Goal: Check status: Check status

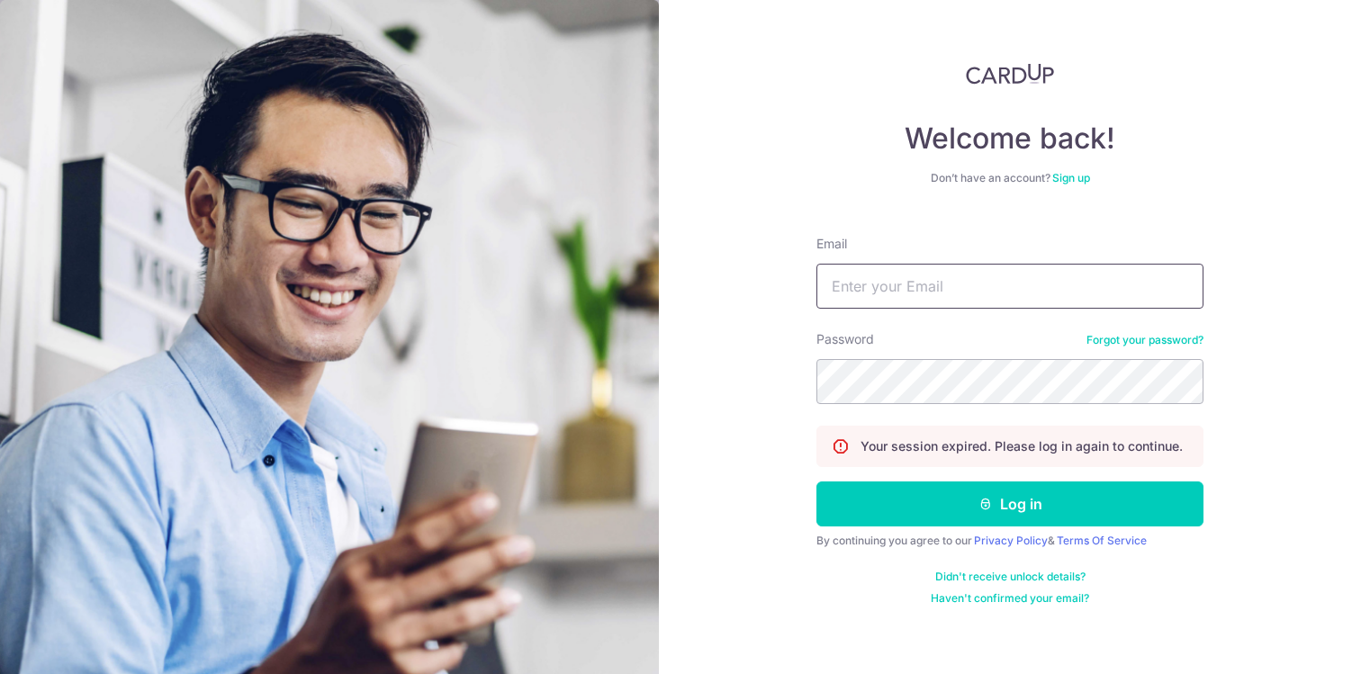
click at [916, 269] on input "Email" at bounding box center [1010, 286] width 387 height 45
type input "[EMAIL_ADDRESS][DOMAIN_NAME]"
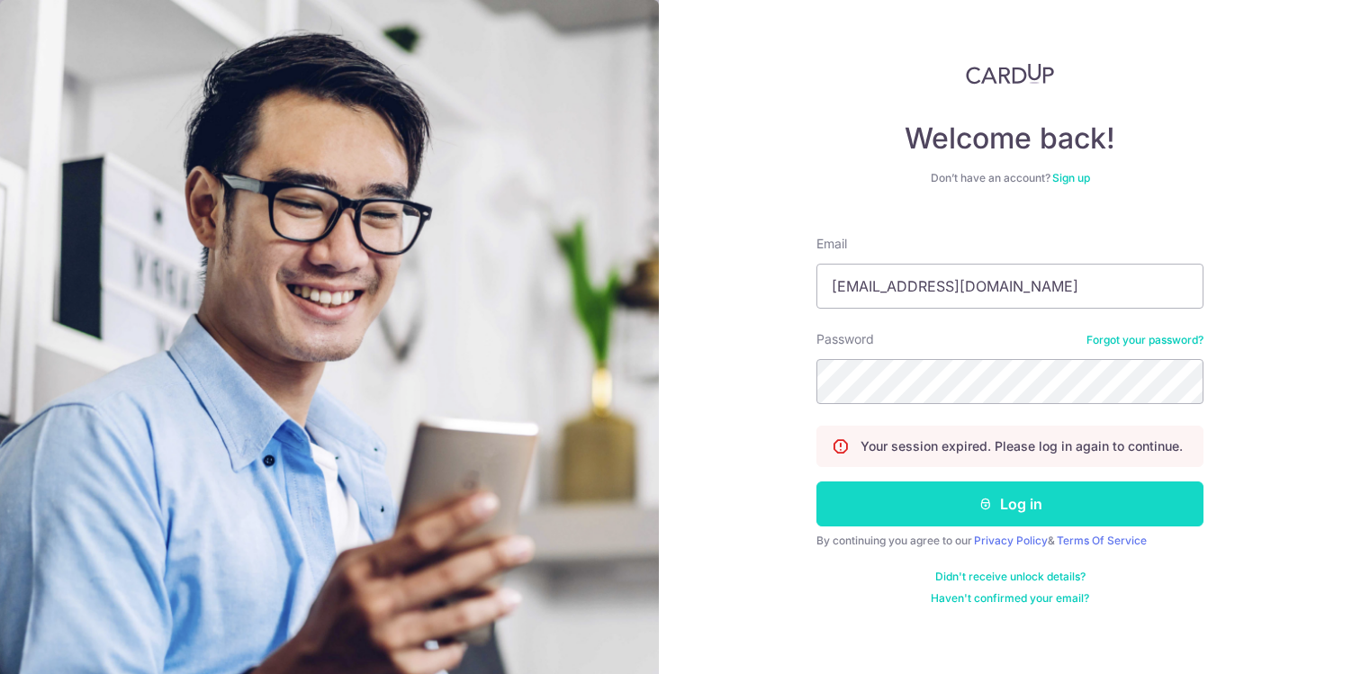
click at [945, 495] on button "Log in" at bounding box center [1010, 504] width 387 height 45
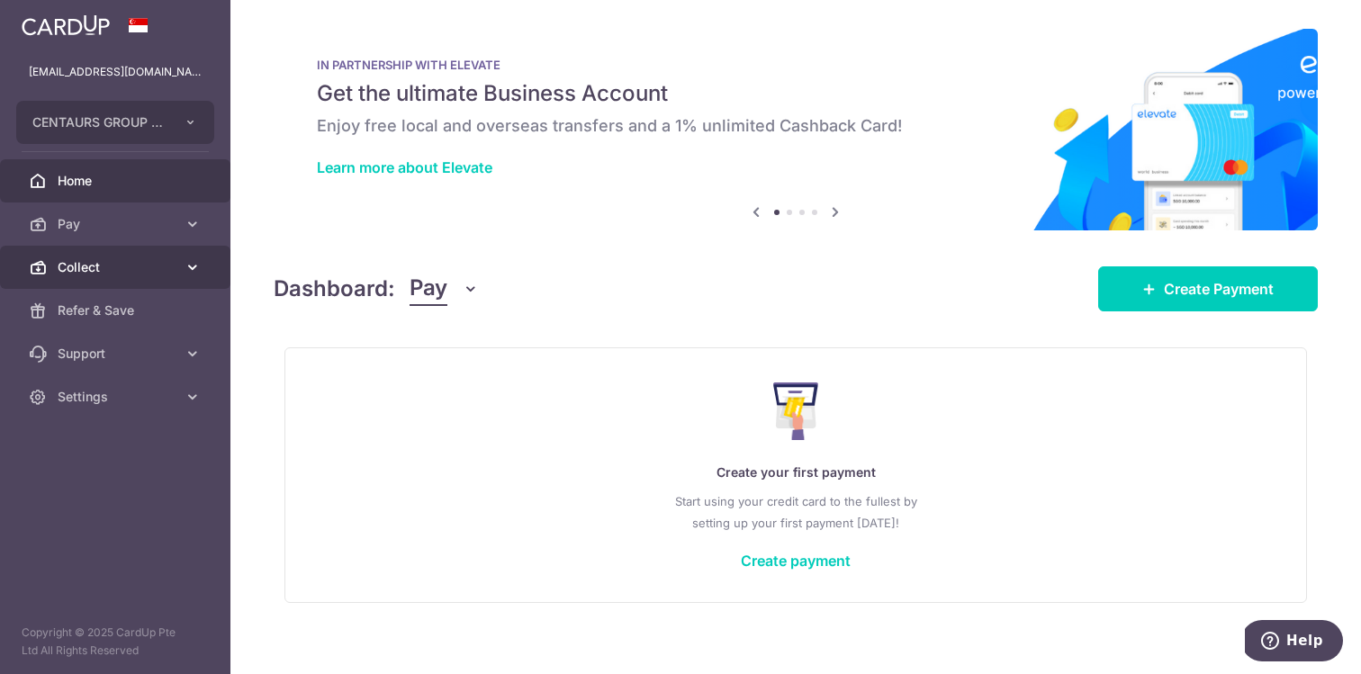
click at [188, 268] on icon at bounding box center [193, 267] width 18 height 18
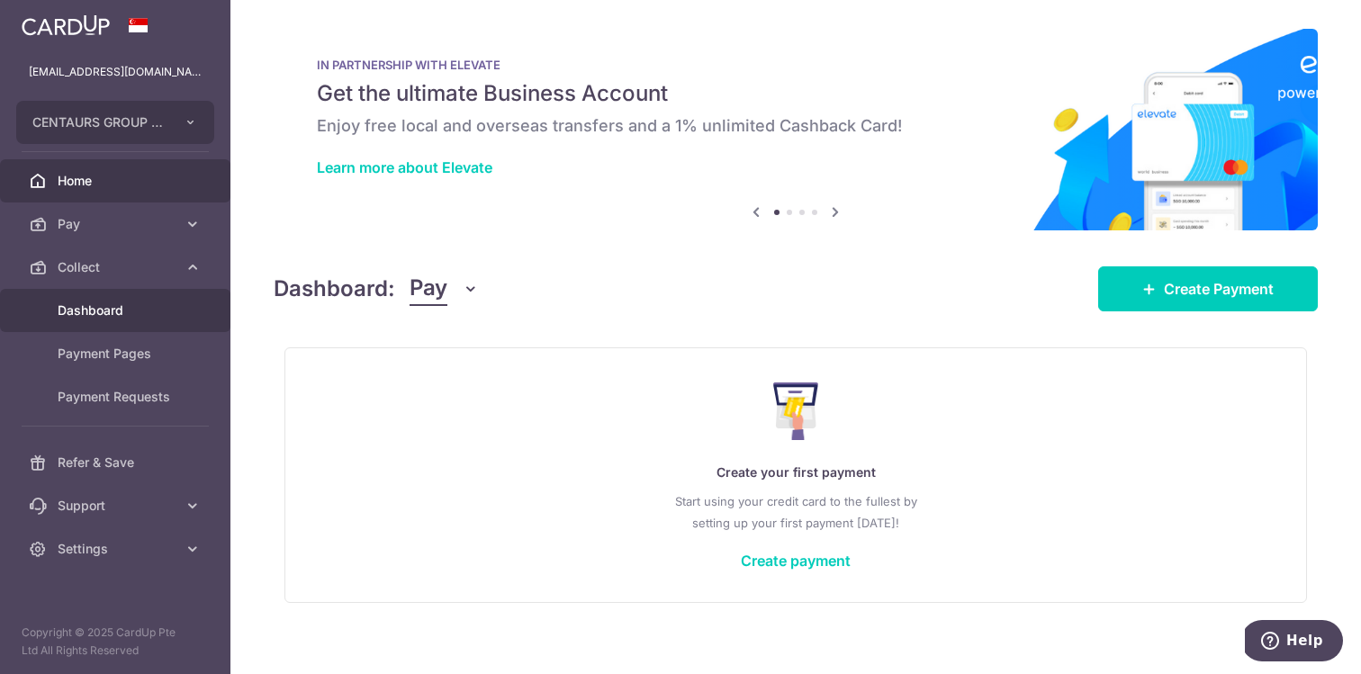
click at [131, 312] on span "Dashboard" at bounding box center [117, 311] width 119 height 18
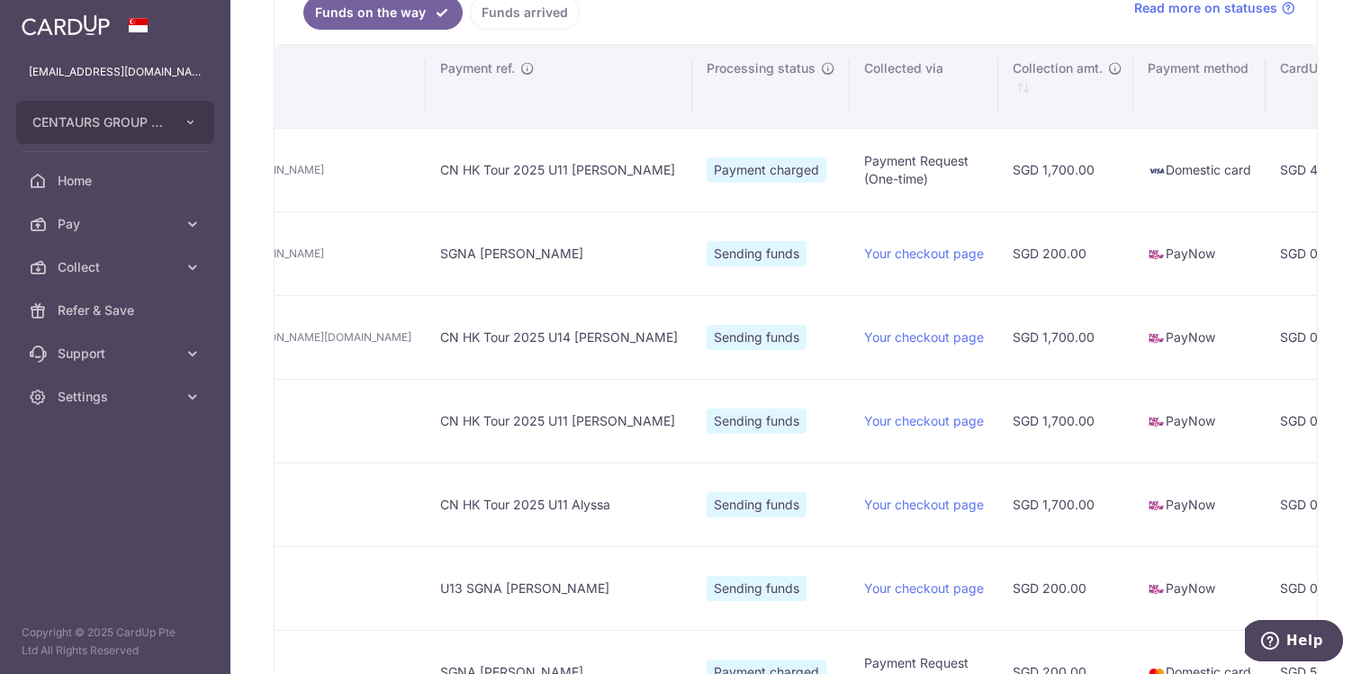
scroll to position [0, 405]
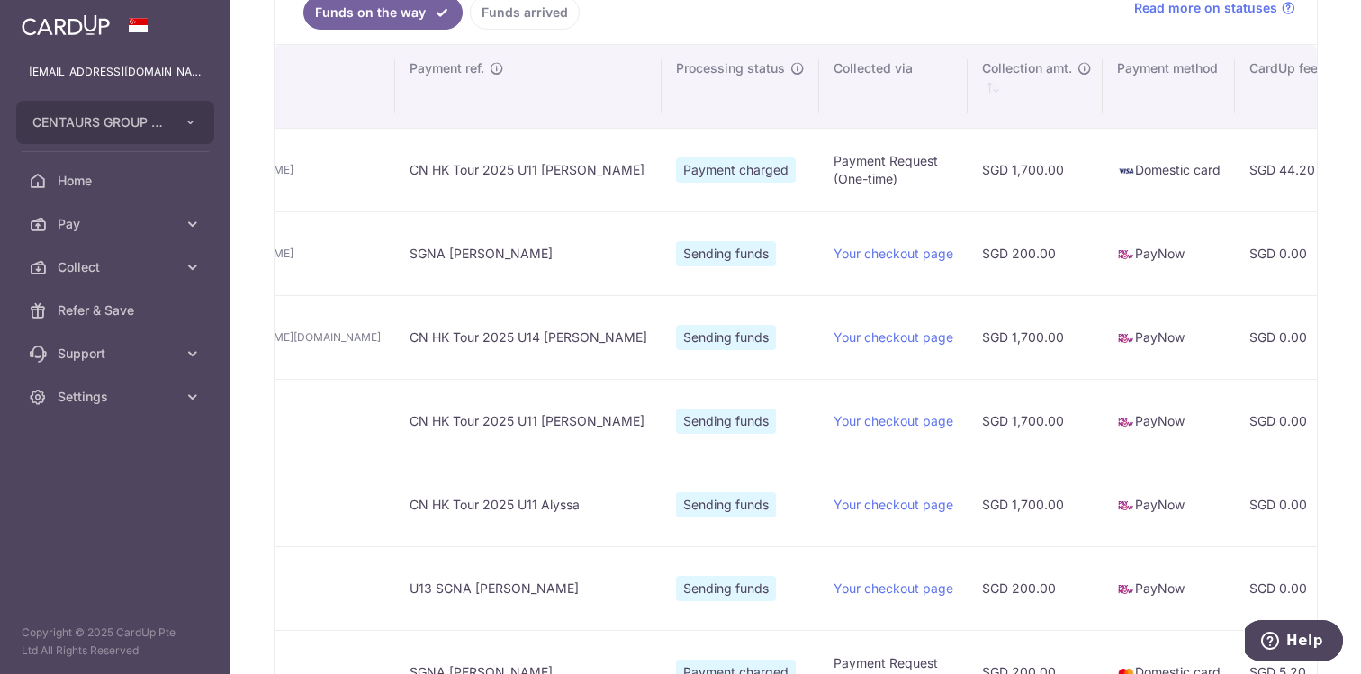
type input "[DATE]"
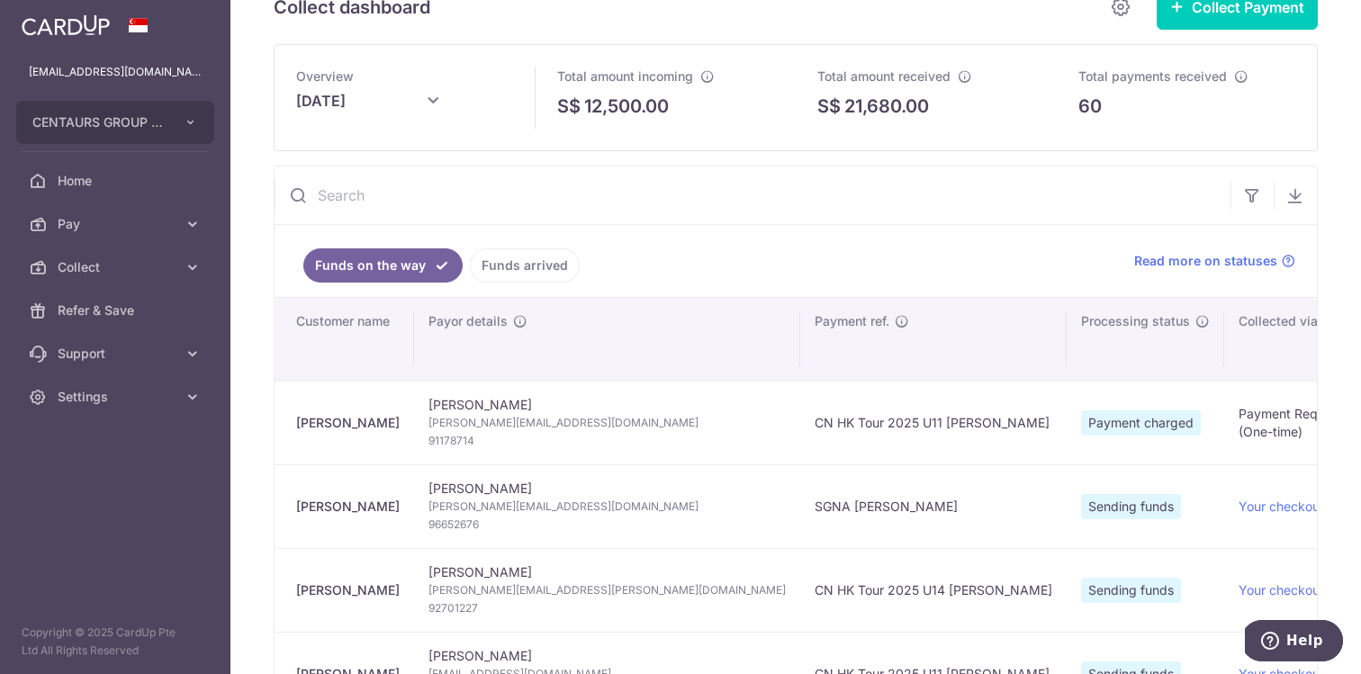
scroll to position [0, 0]
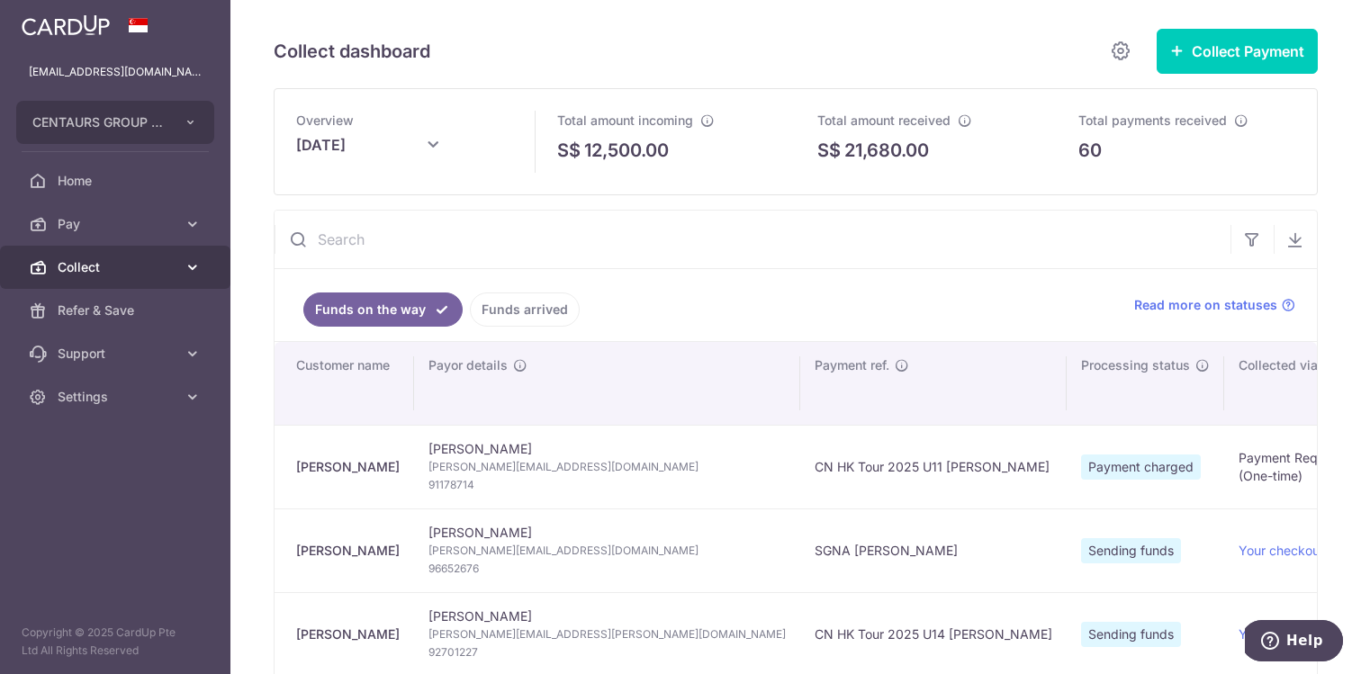
click at [195, 271] on icon at bounding box center [193, 267] width 18 height 18
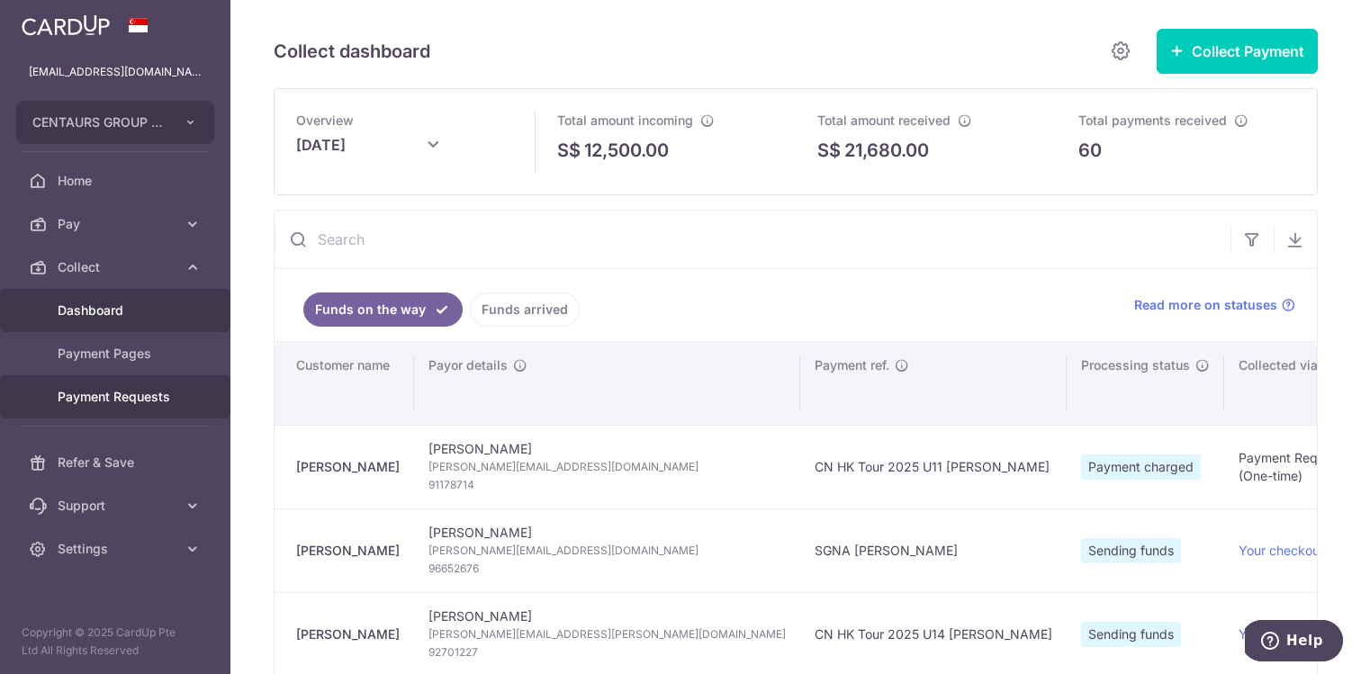
click at [155, 394] on span "Payment Requests" at bounding box center [117, 397] width 119 height 18
click at [144, 395] on span "Payment Requests" at bounding box center [117, 397] width 119 height 18
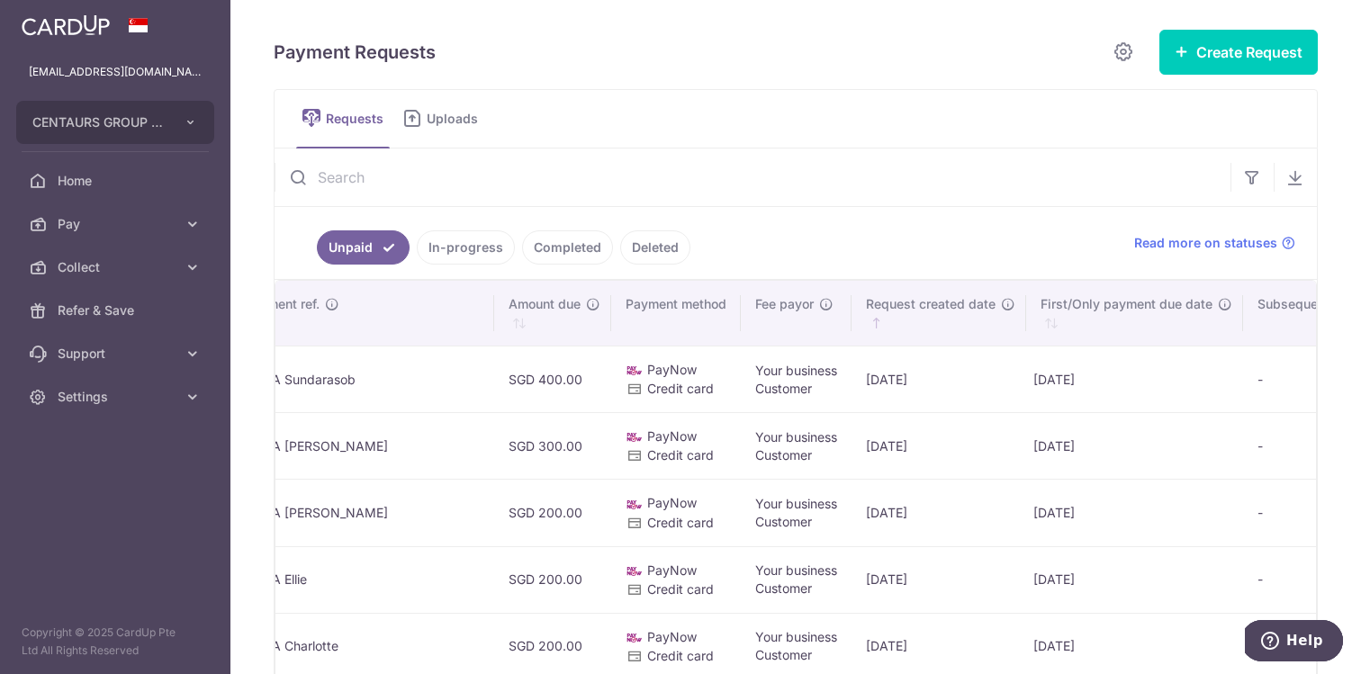
click at [471, 243] on link "In-progress" at bounding box center [466, 248] width 98 height 34
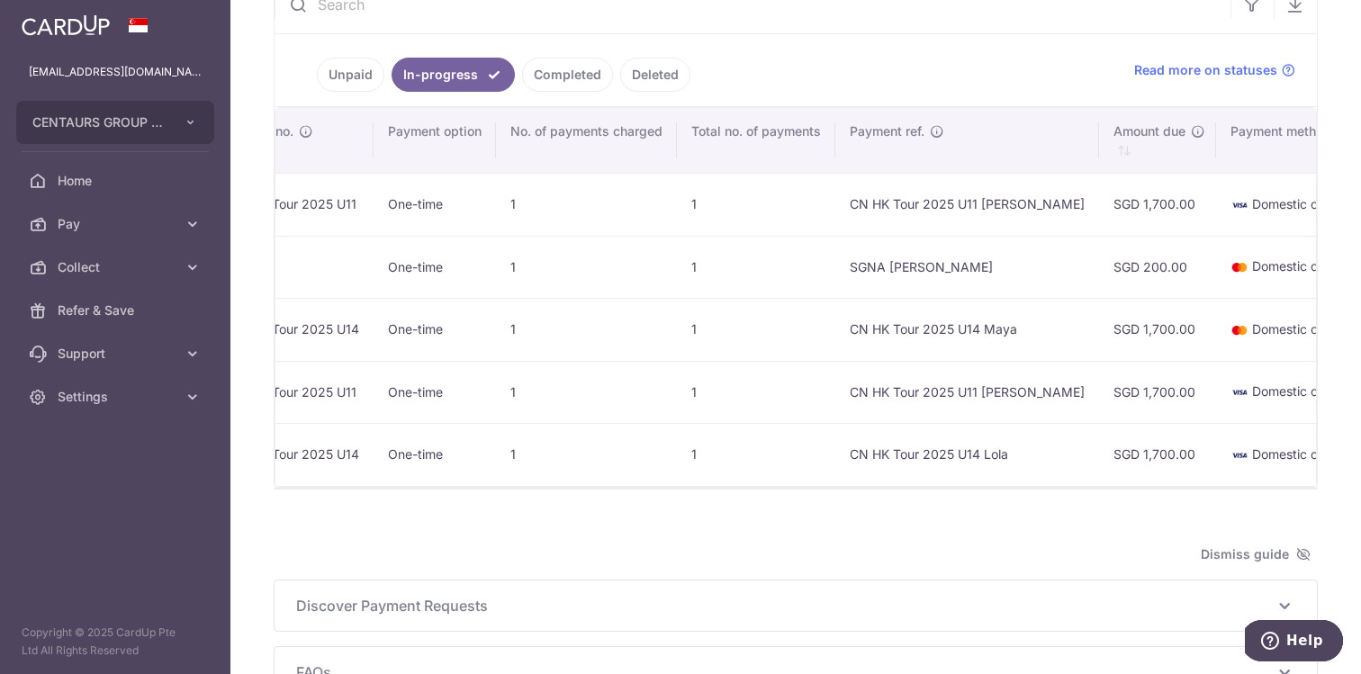
scroll to position [0, 266]
click at [574, 77] on link "Completed" at bounding box center [567, 75] width 91 height 34
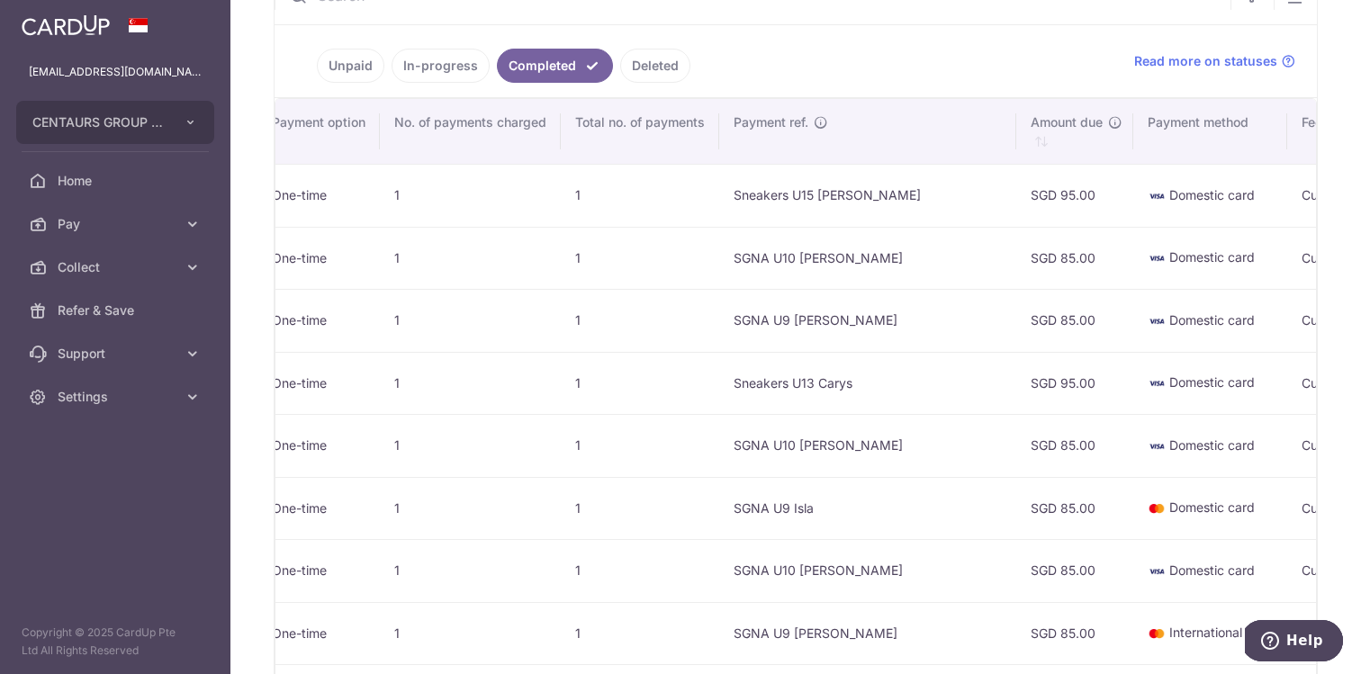
scroll to position [0, 0]
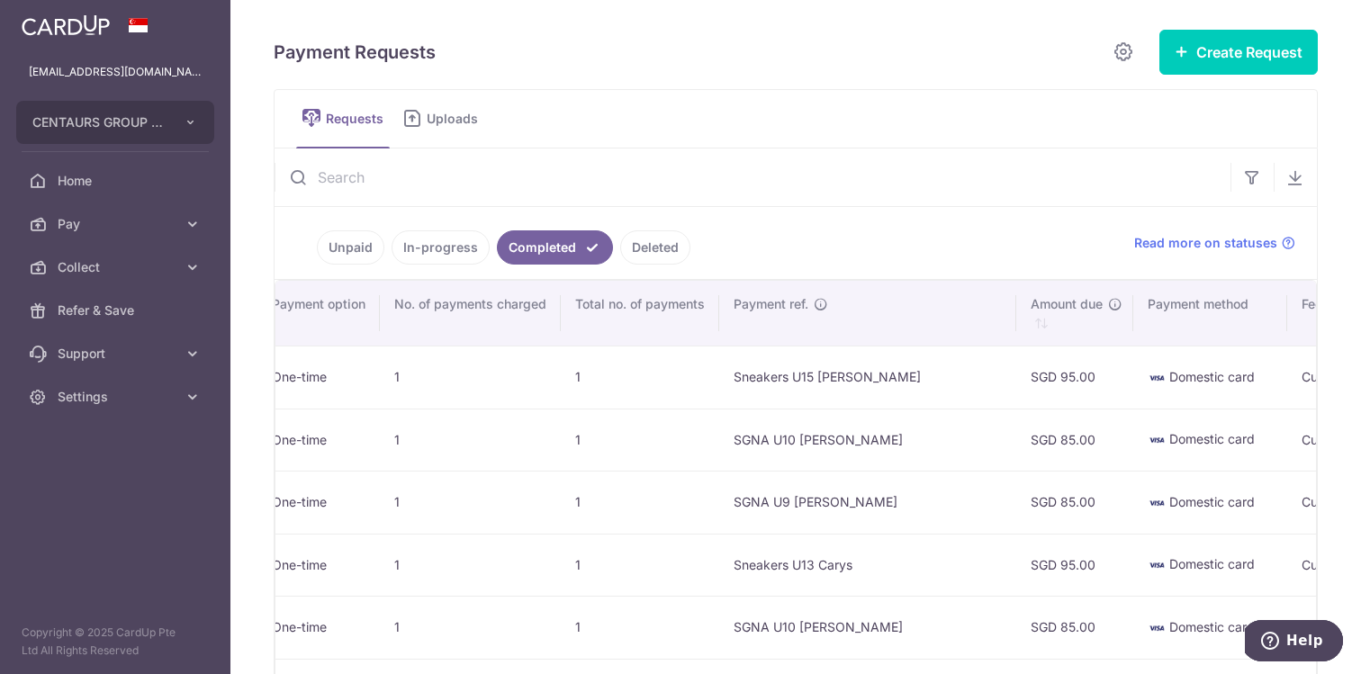
click at [423, 267] on ul "Unpaid In-progress Completed Deleted" at bounding box center [694, 243] width 838 height 72
click at [431, 252] on link "In-progress" at bounding box center [441, 248] width 98 height 34
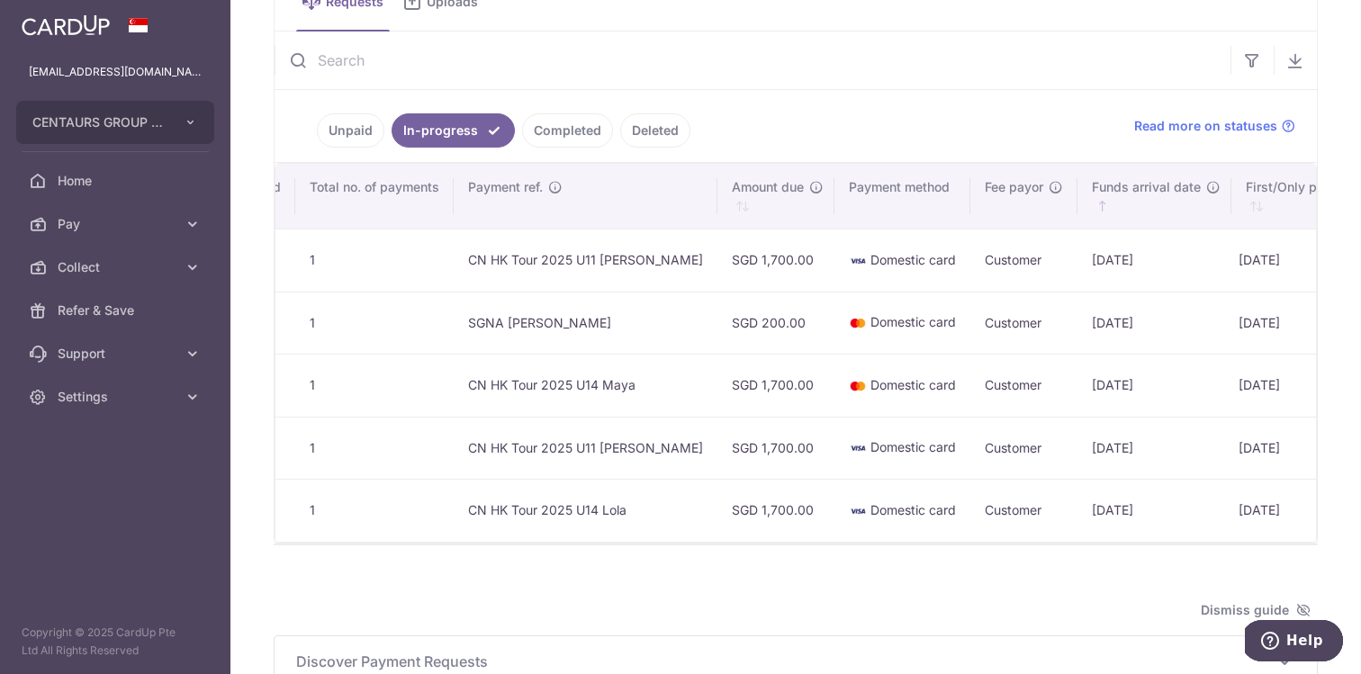
scroll to position [0, 738]
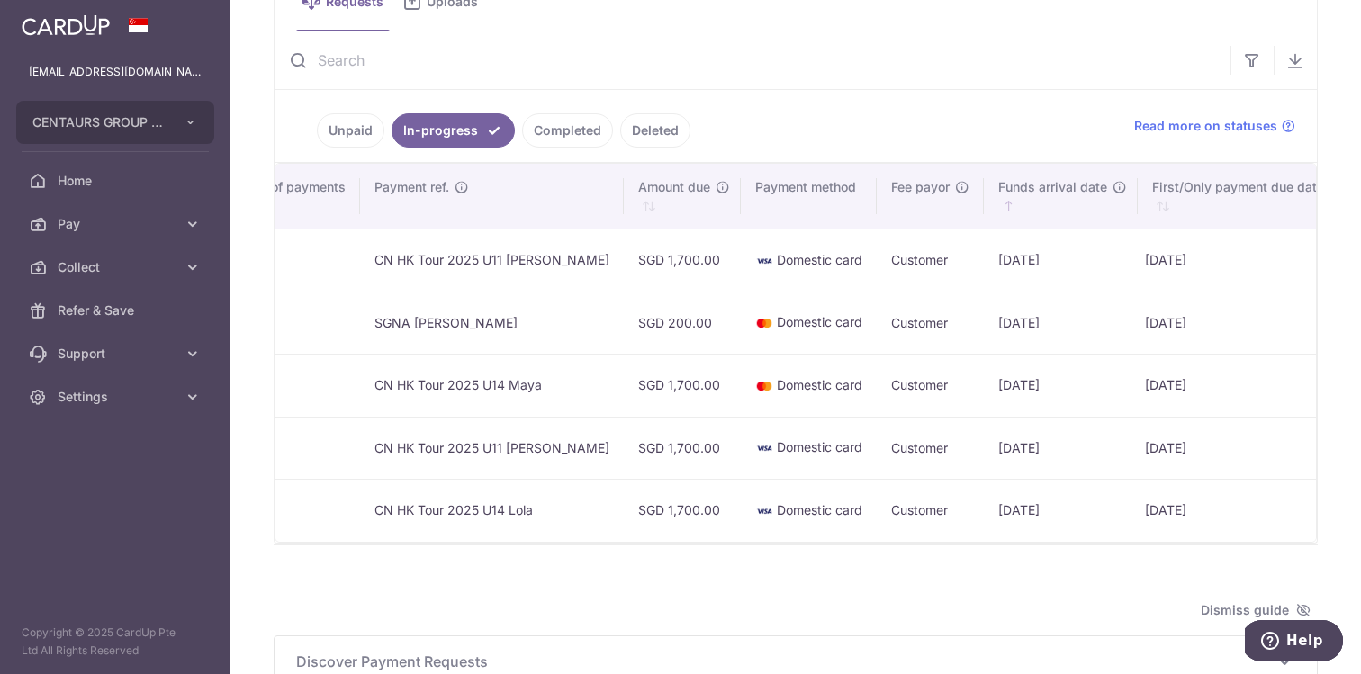
click at [566, 133] on link "Completed" at bounding box center [567, 130] width 91 height 34
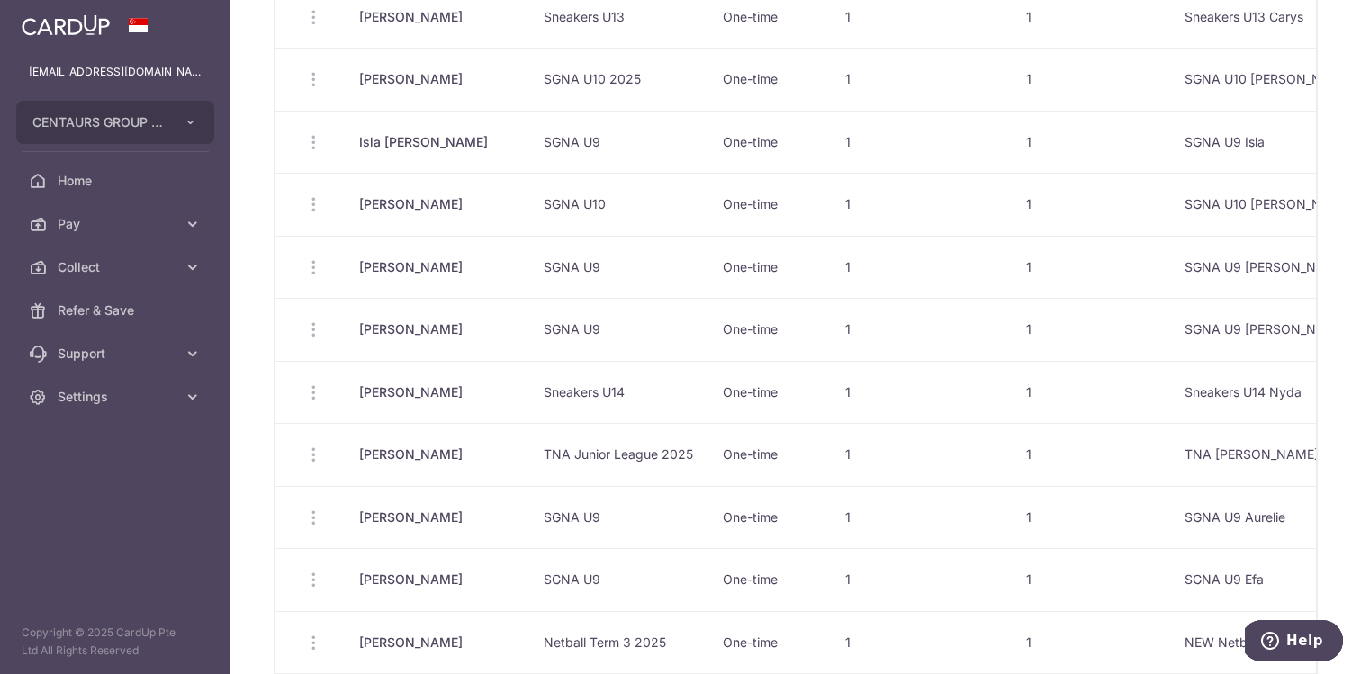
scroll to position [0, 0]
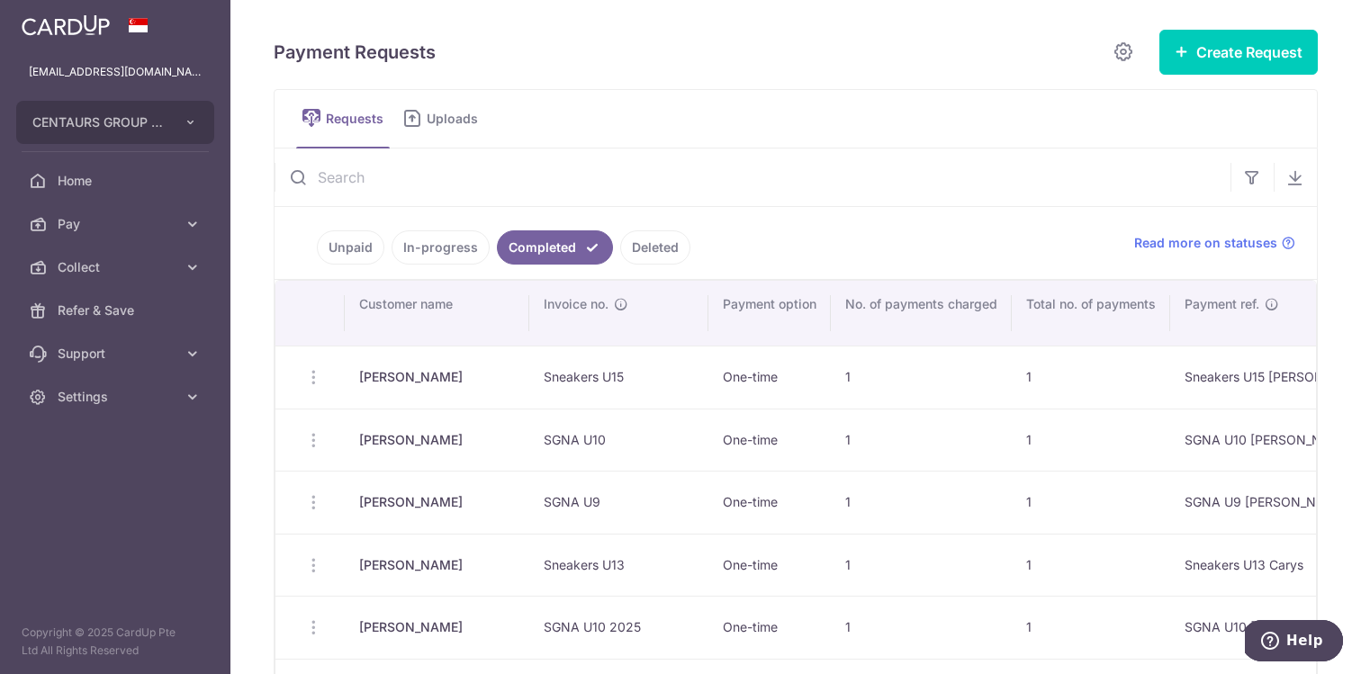
click at [457, 243] on link "In-progress" at bounding box center [441, 248] width 98 height 34
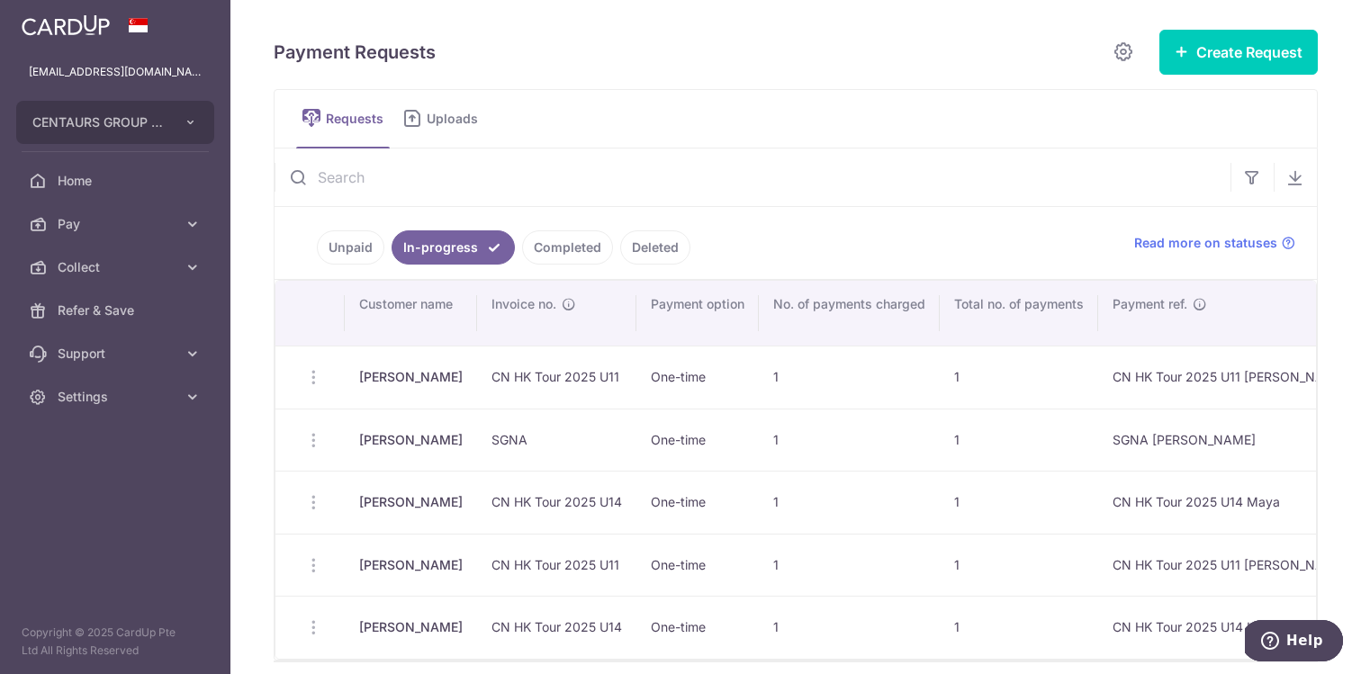
click at [345, 252] on link "Unpaid" at bounding box center [351, 248] width 68 height 34
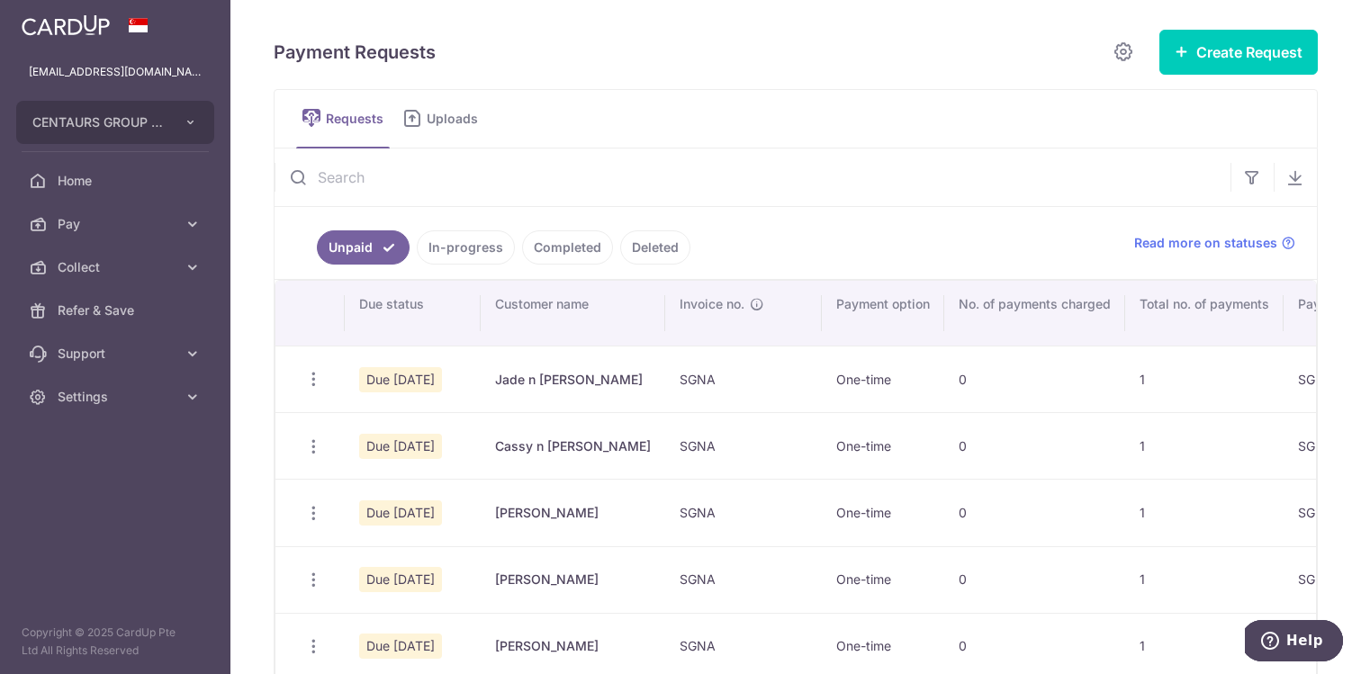
click at [465, 244] on link "In-progress" at bounding box center [466, 248] width 98 height 34
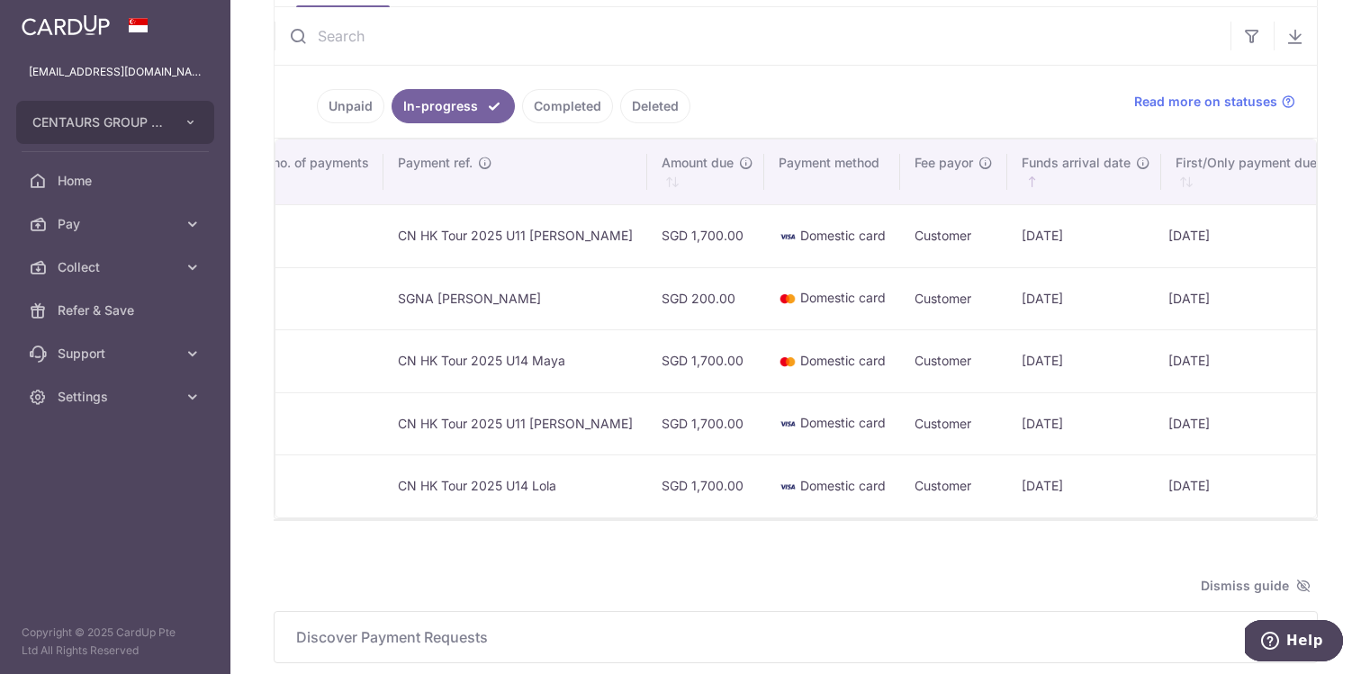
scroll to position [0, 666]
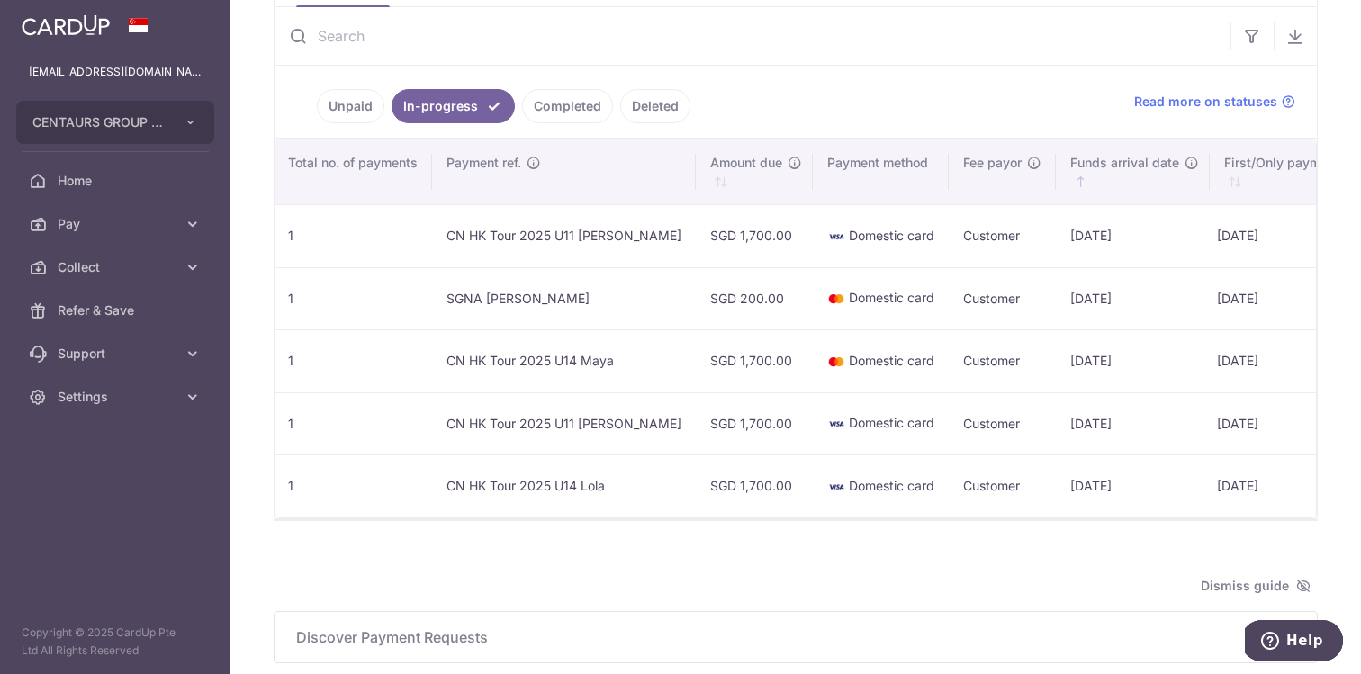
click at [575, 104] on link "Completed" at bounding box center [567, 106] width 91 height 34
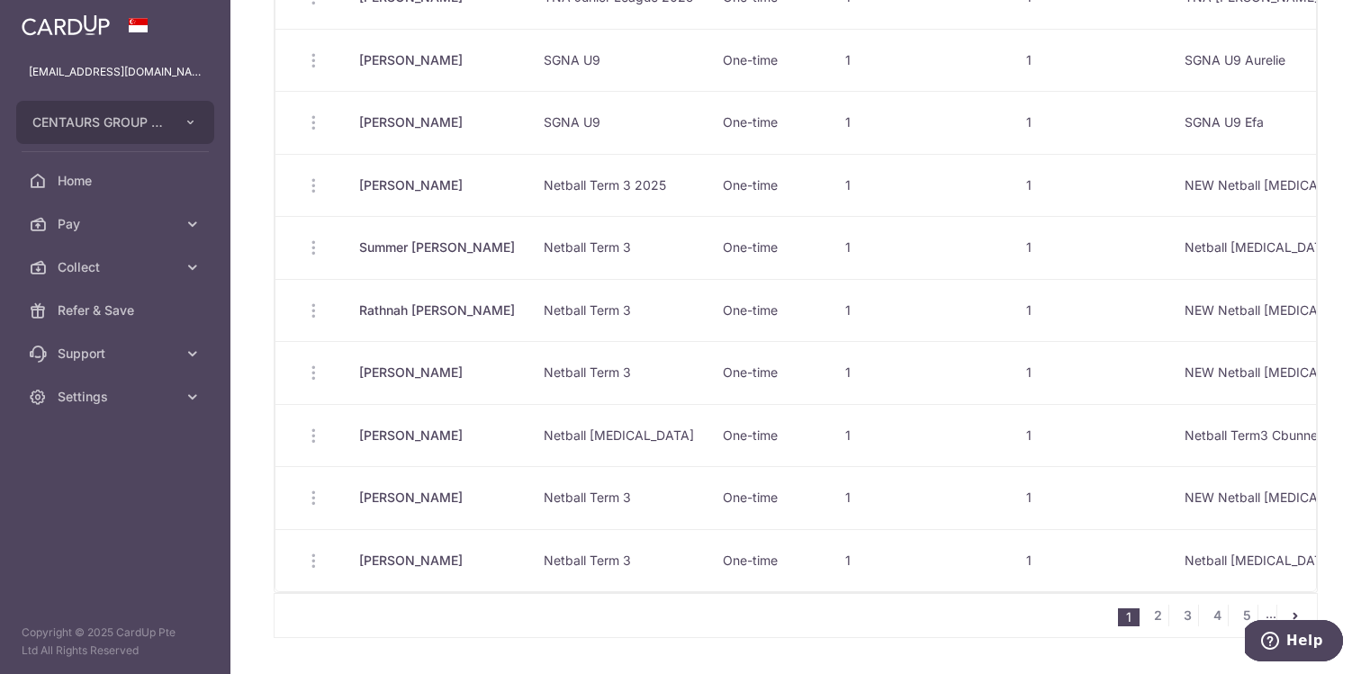
scroll to position [1101, 0]
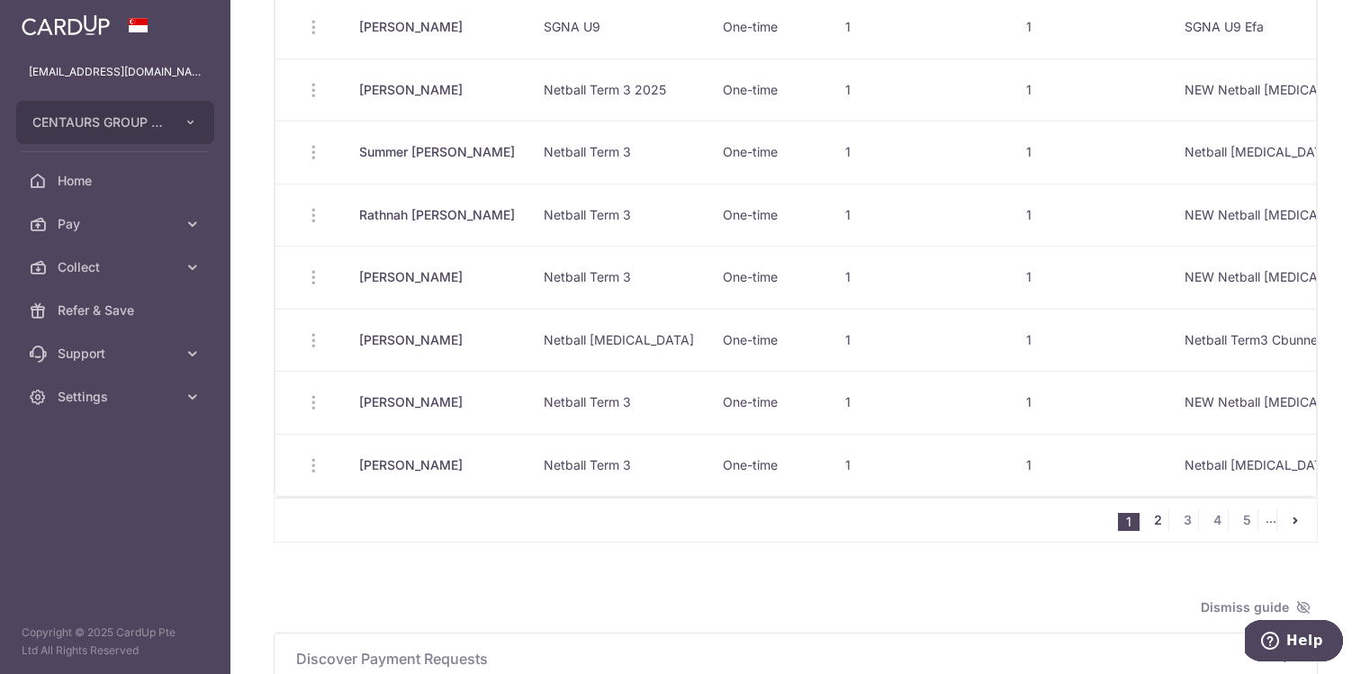
click at [1154, 524] on link "2" at bounding box center [1158, 521] width 22 height 22
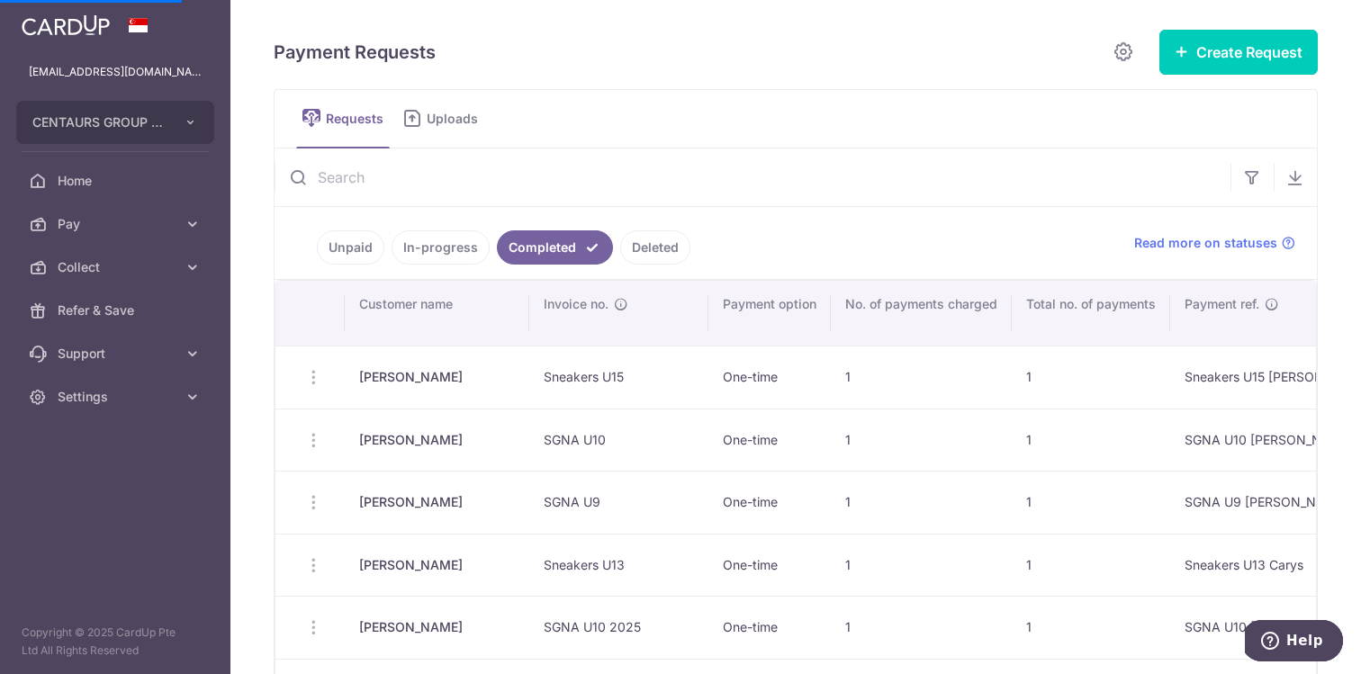
scroll to position [2, 0]
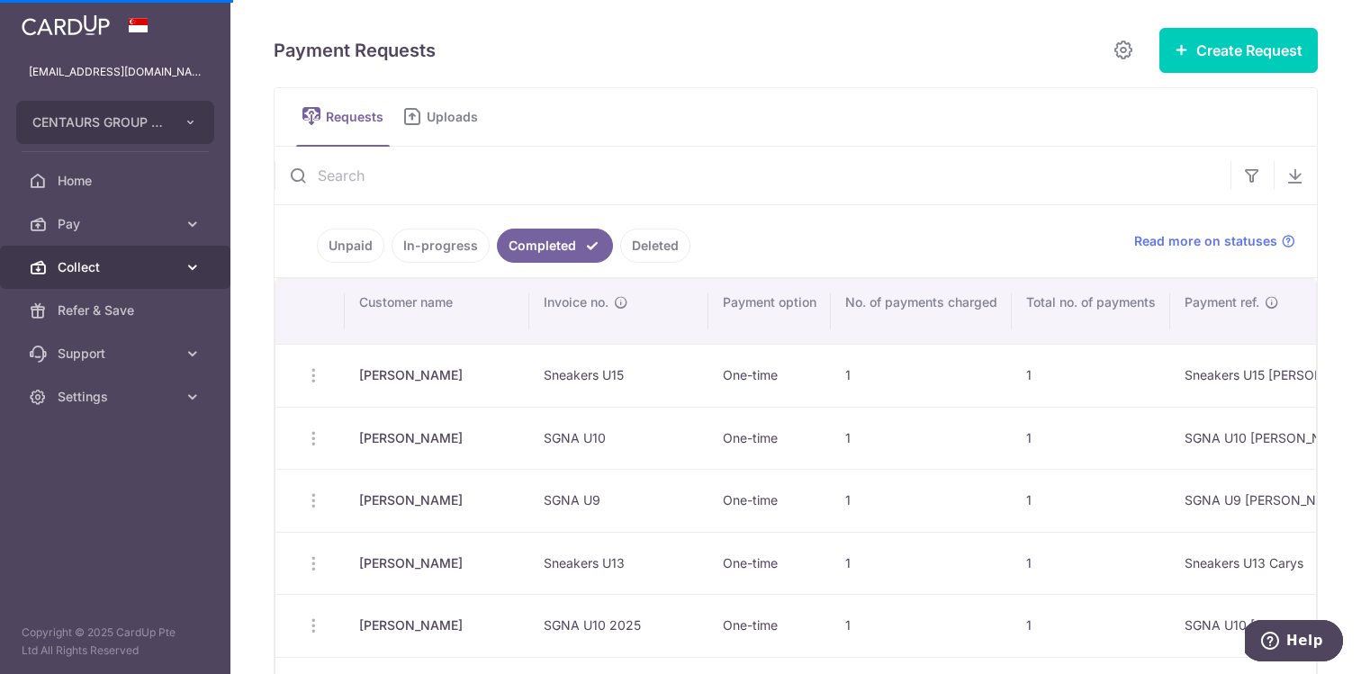
click at [194, 262] on icon at bounding box center [193, 267] width 18 height 18
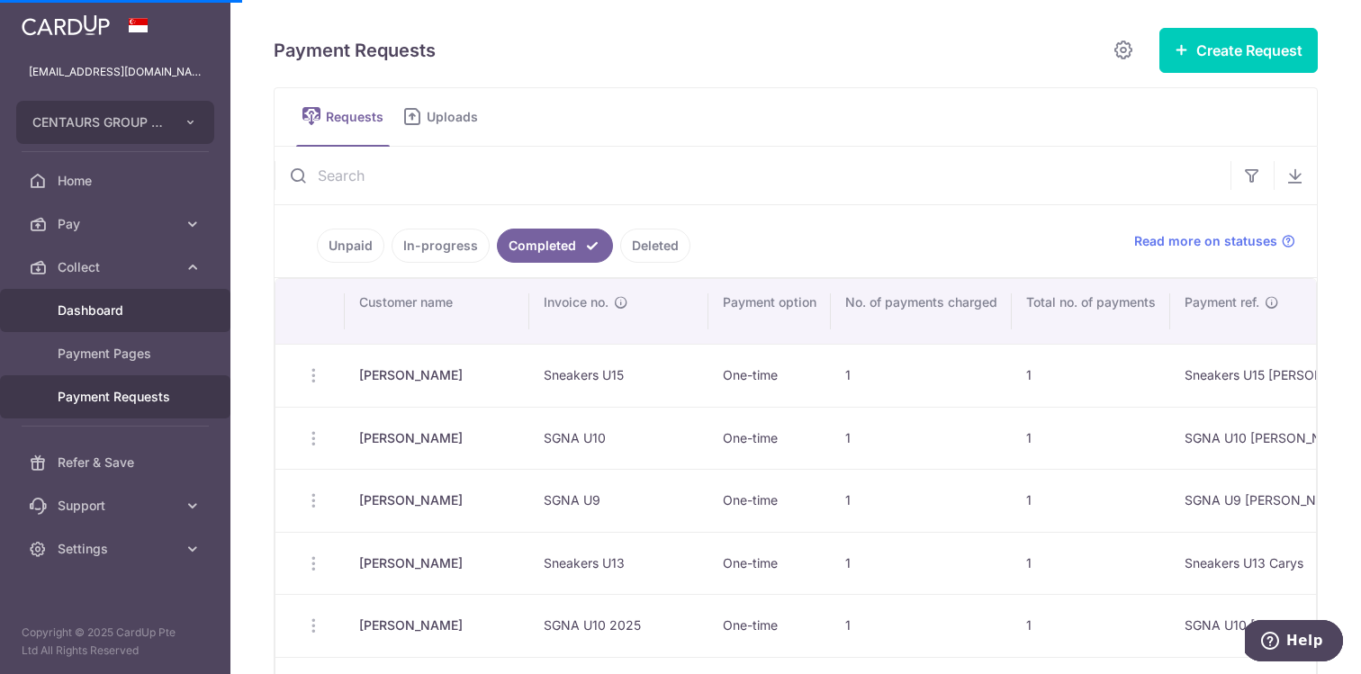
click at [113, 309] on span "Dashboard" at bounding box center [117, 311] width 119 height 18
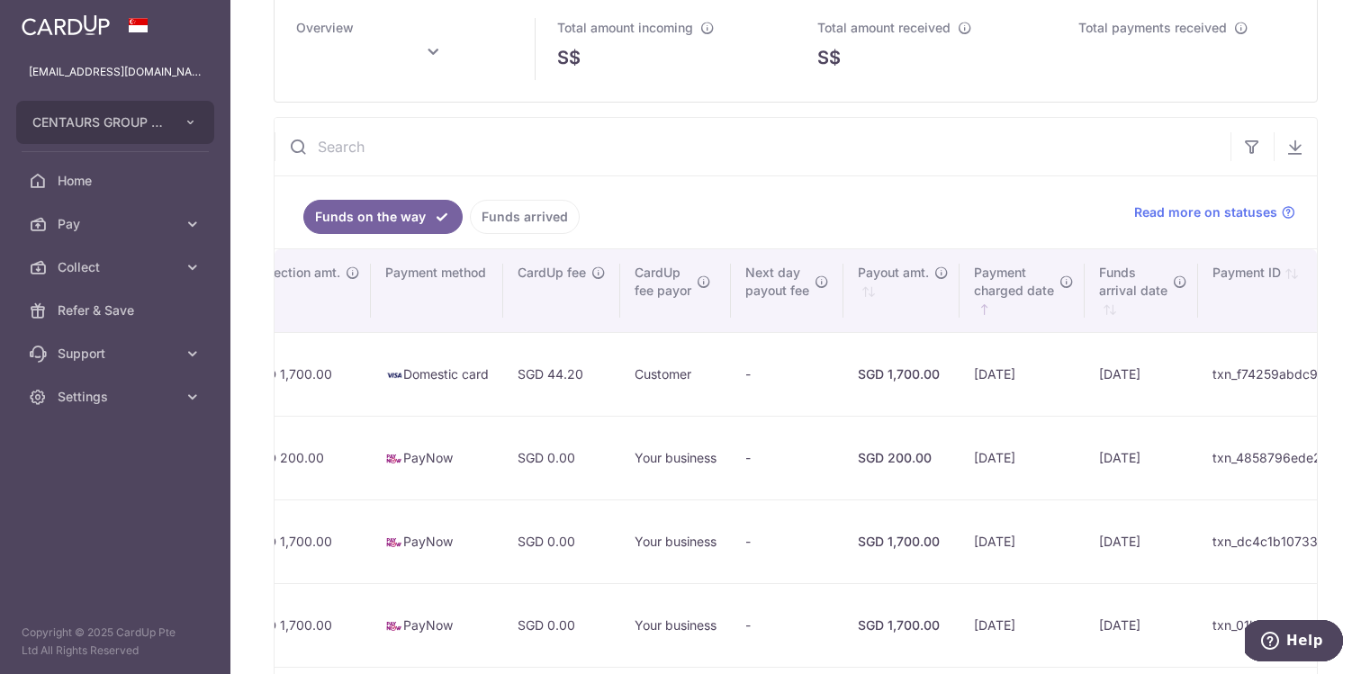
scroll to position [86, 0]
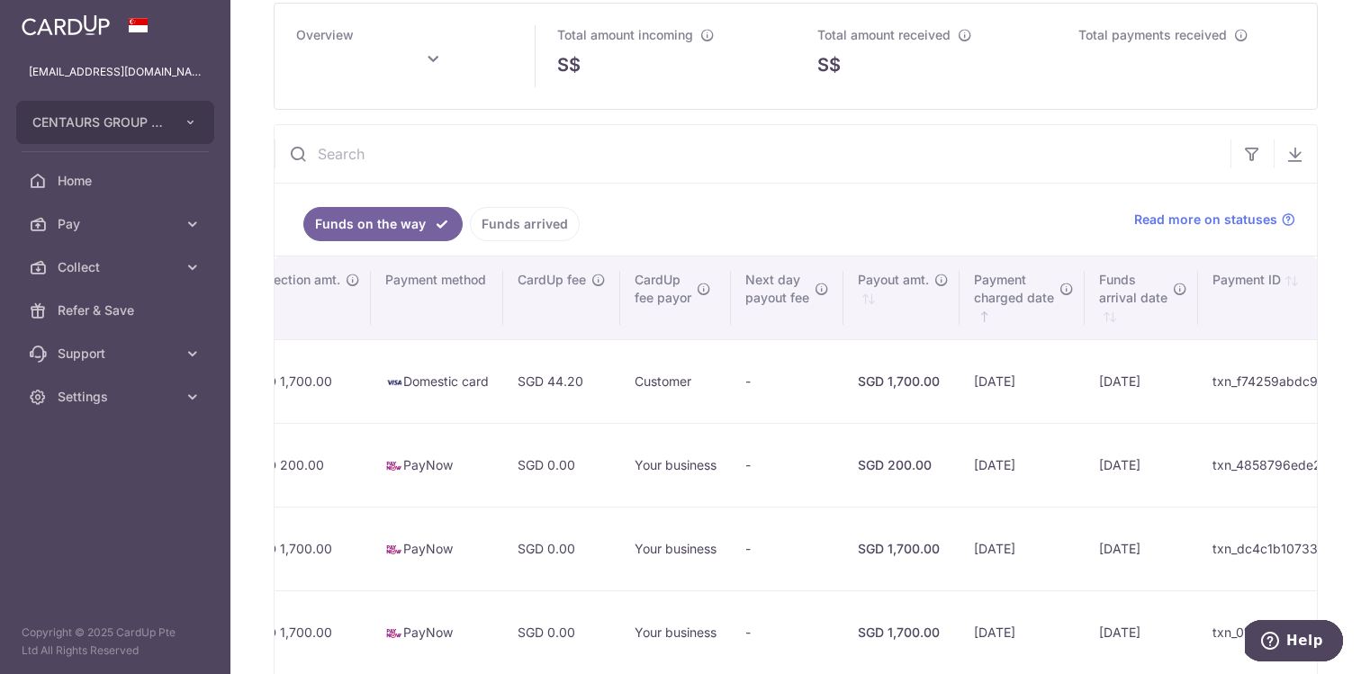
click at [532, 228] on link "Funds arrived" at bounding box center [525, 224] width 110 height 34
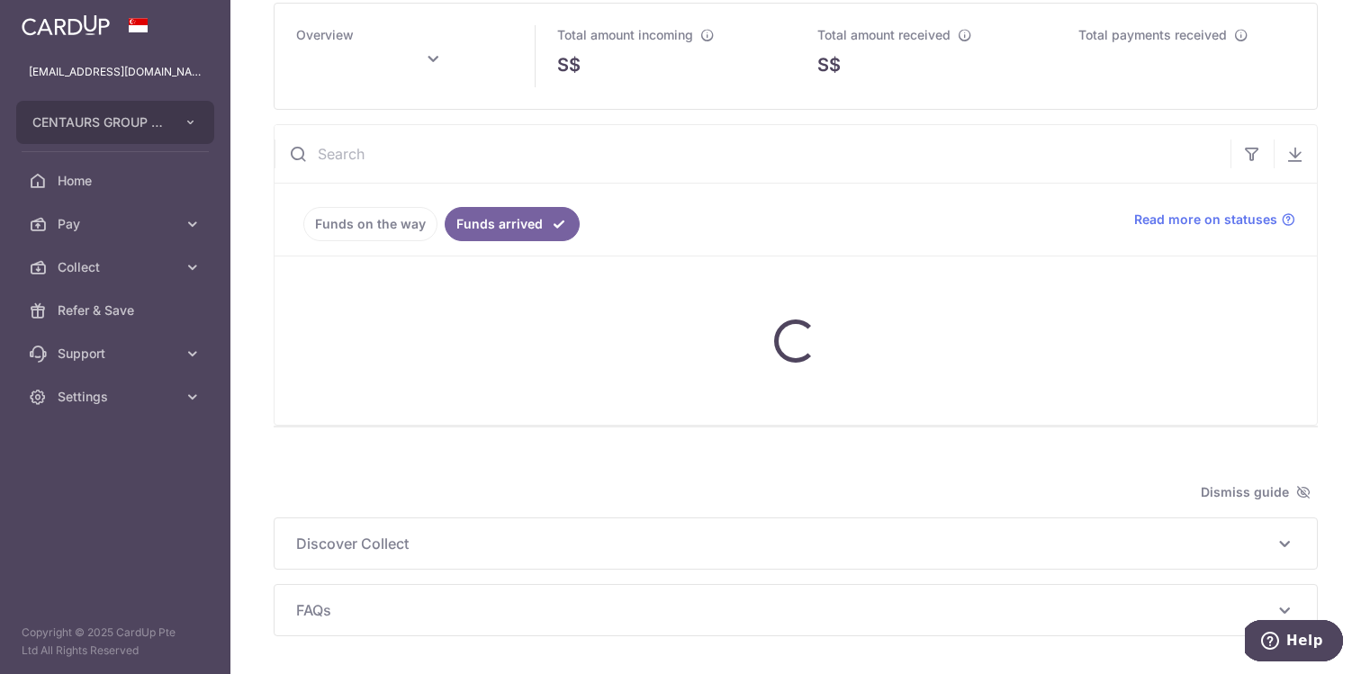
type input "[DATE]"
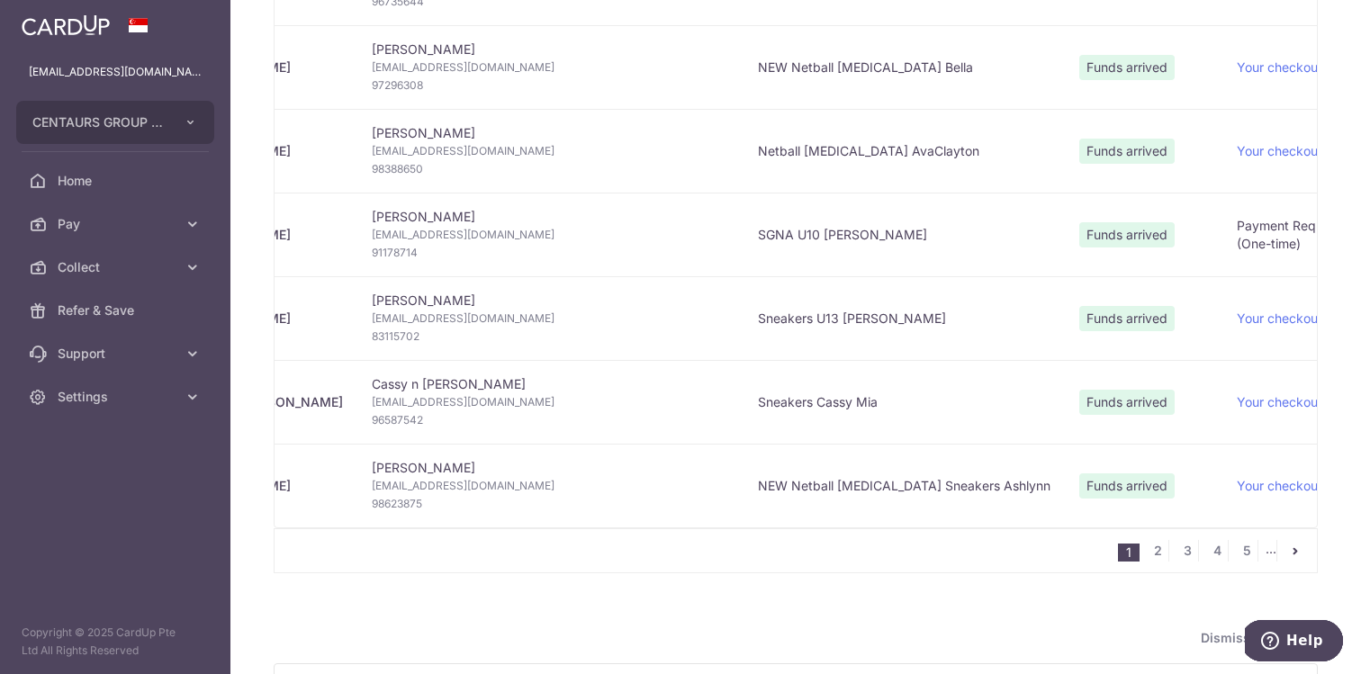
scroll to position [1587, 0]
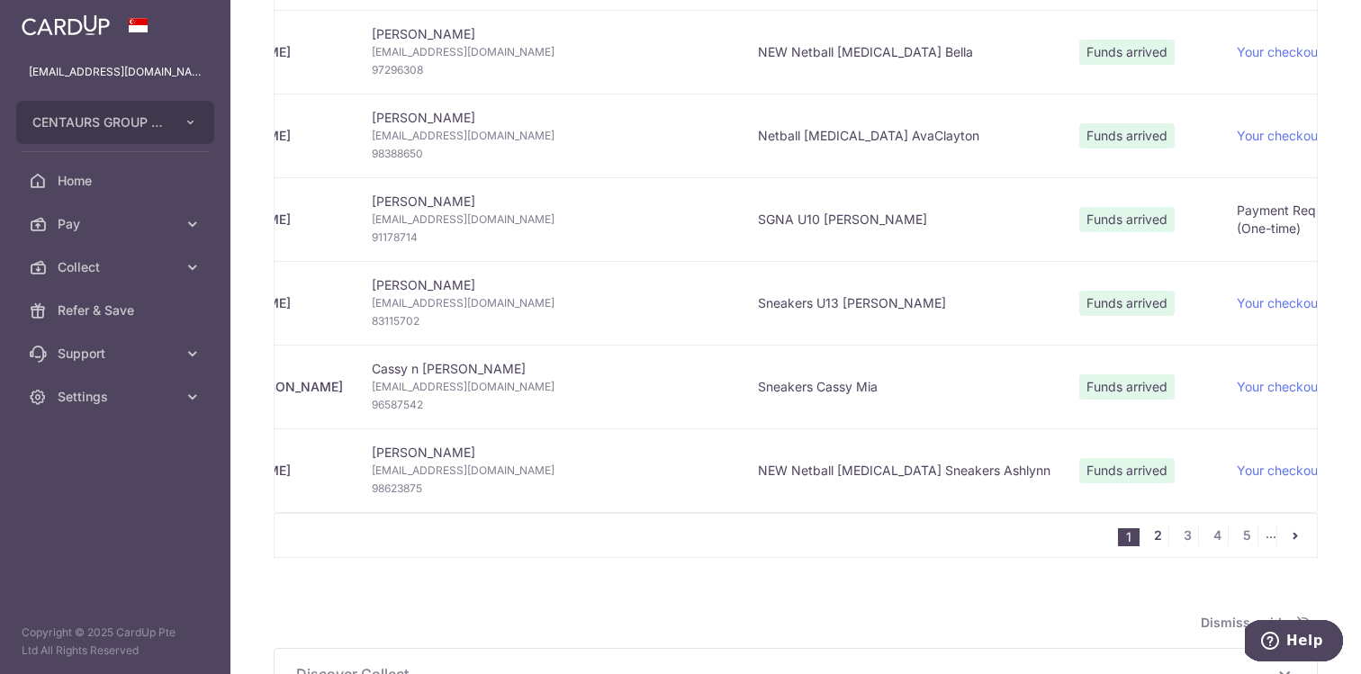
click at [1158, 534] on link "2" at bounding box center [1158, 536] width 22 height 22
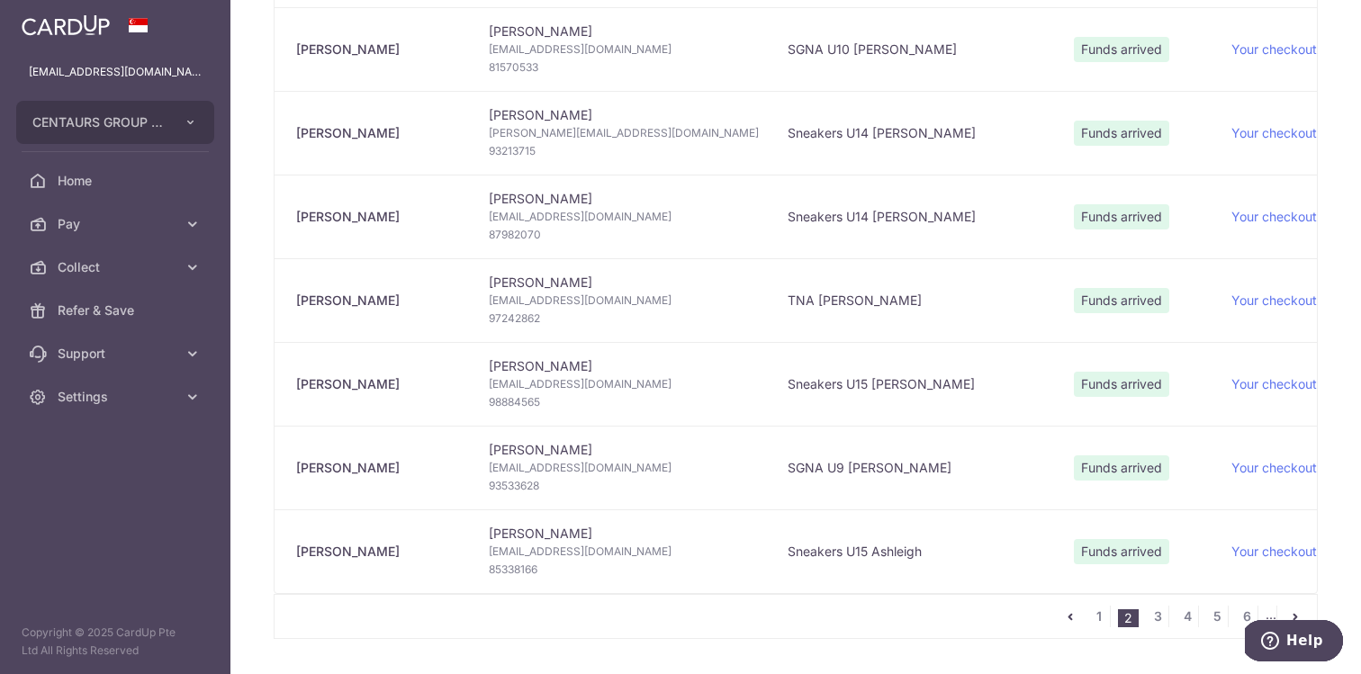
scroll to position [1754, 0]
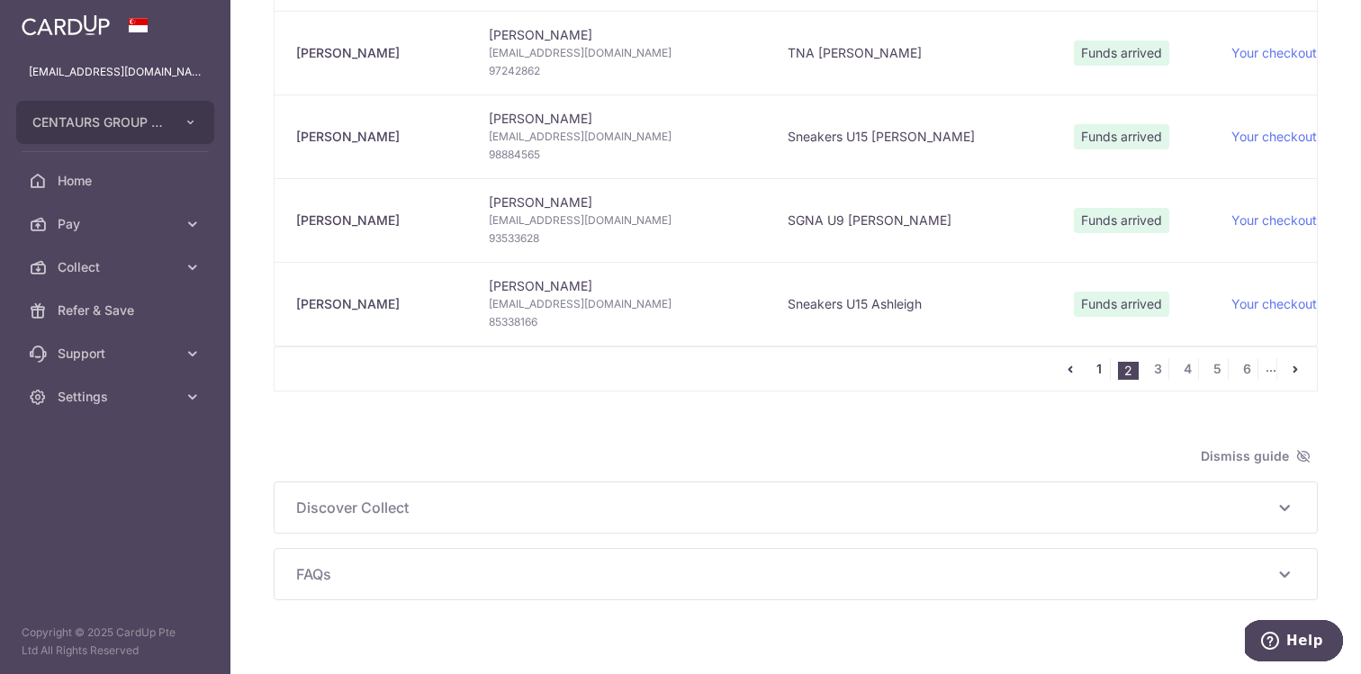
click at [1097, 370] on link "1" at bounding box center [1100, 369] width 22 height 22
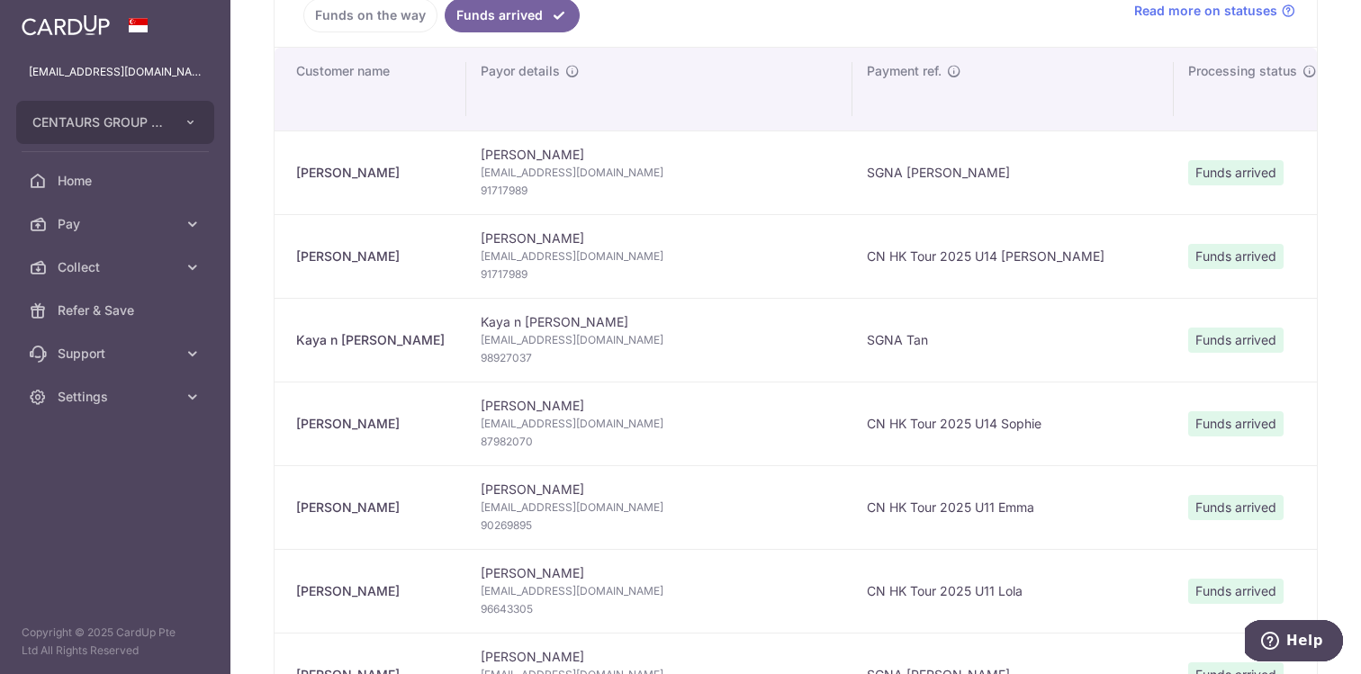
scroll to position [287, 0]
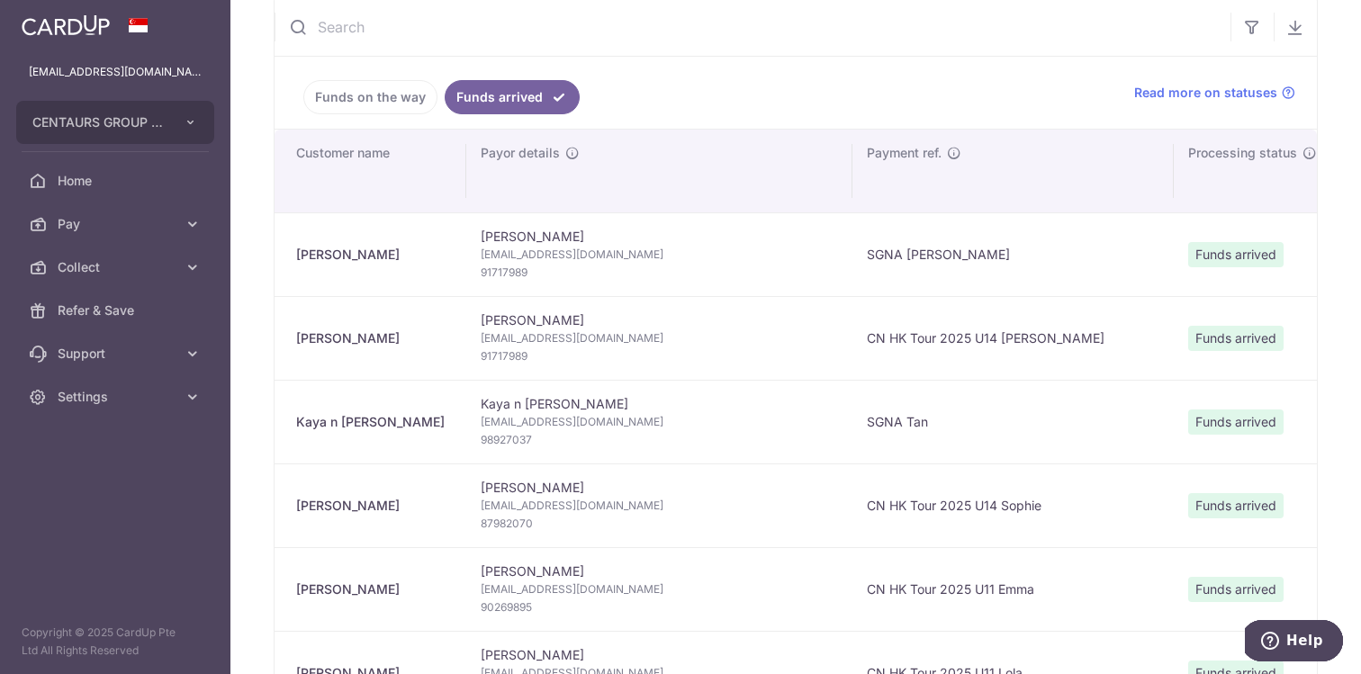
click at [381, 88] on link "Funds on the way" at bounding box center [370, 97] width 134 height 34
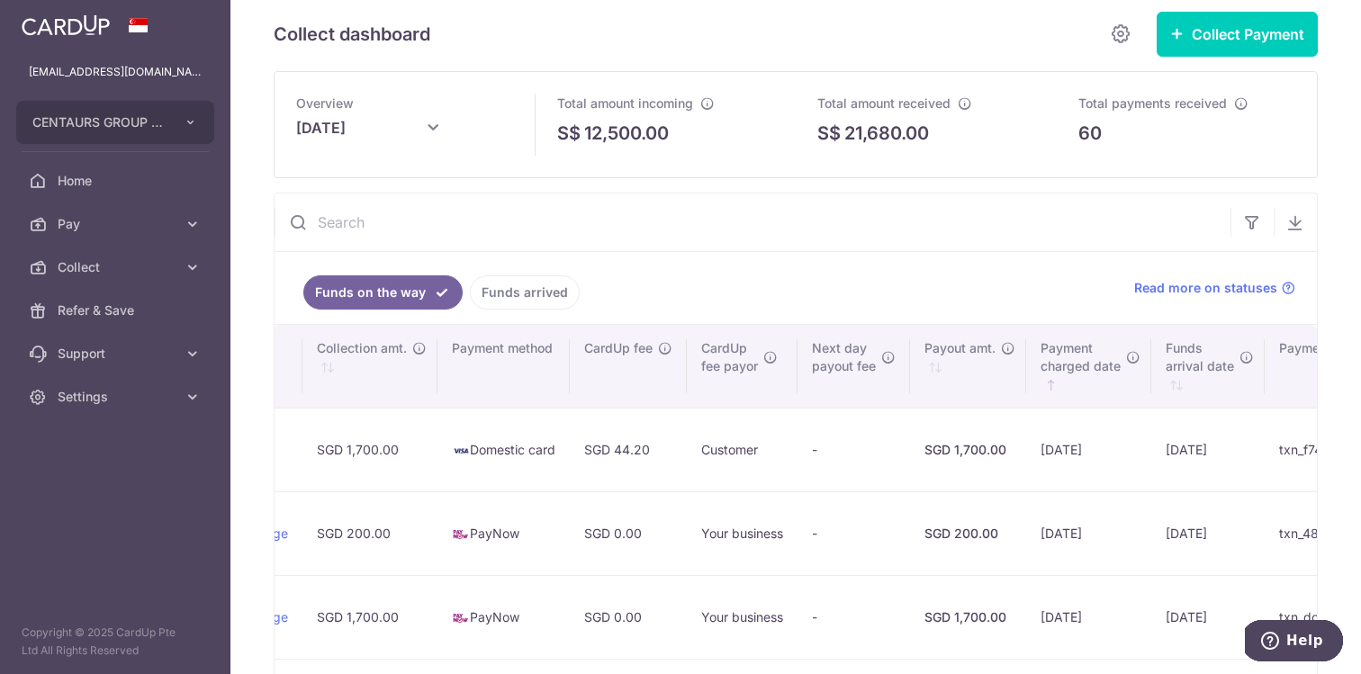
scroll to position [0, 0]
